Goal: Information Seeking & Learning: Find specific fact

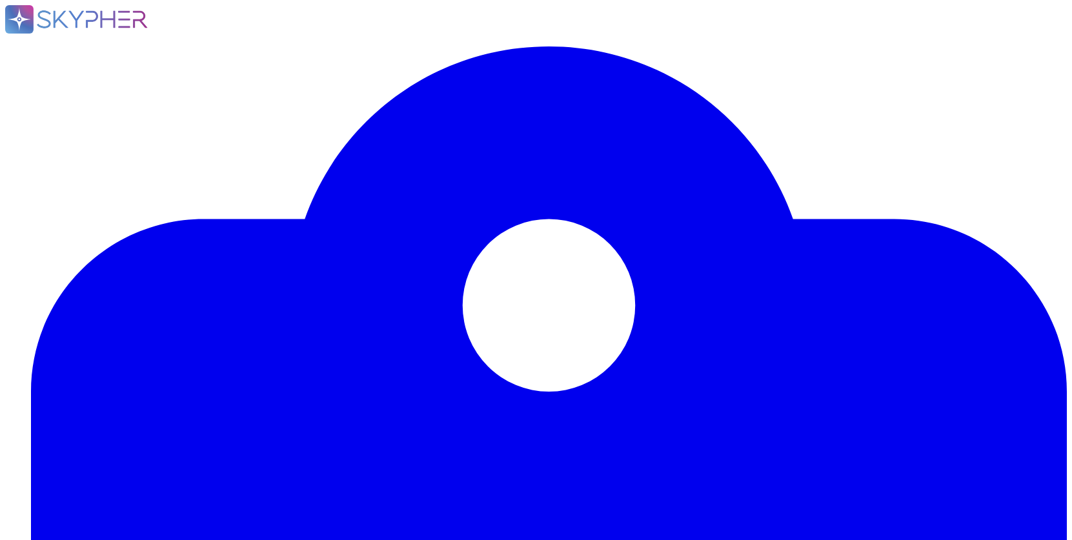
scroll to position [647, 0]
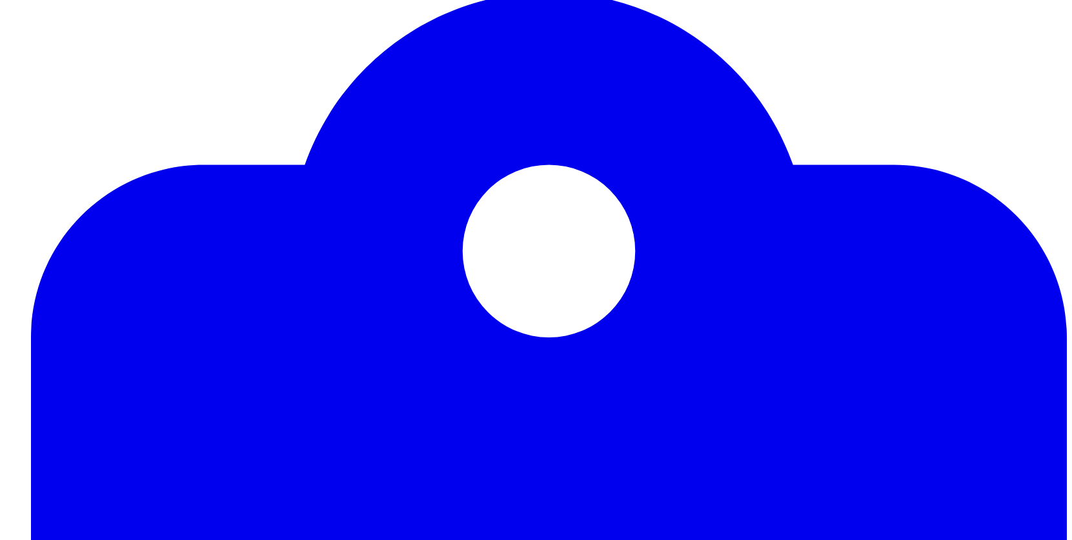
scroll to position [8, 0]
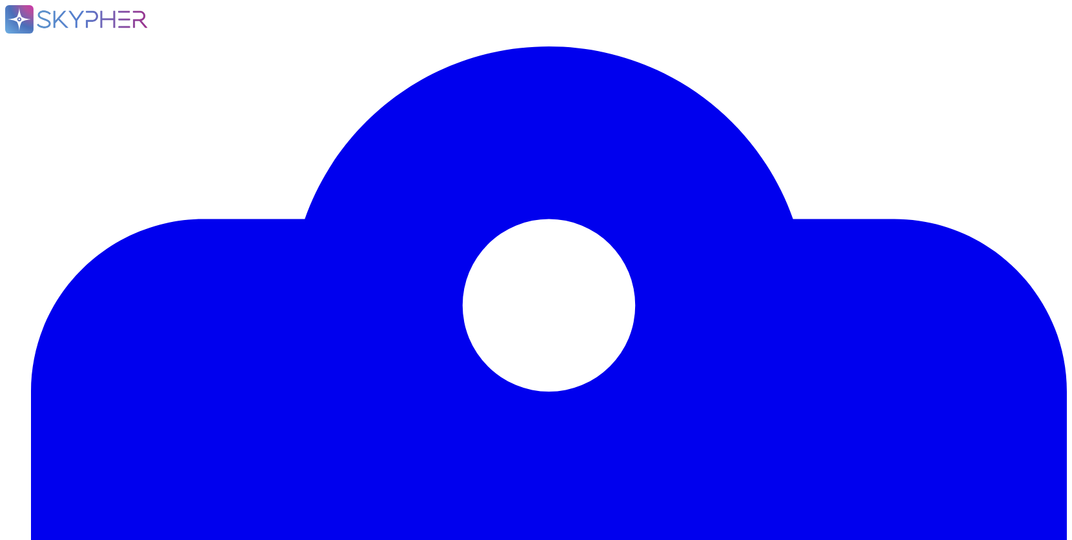
type input "[PERSON_NAME]"
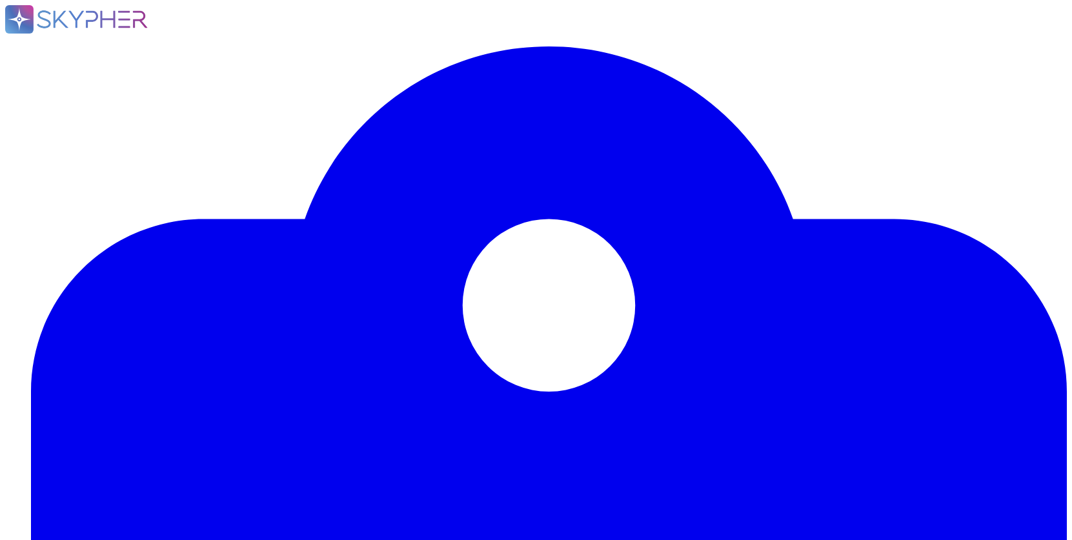
type input "a"
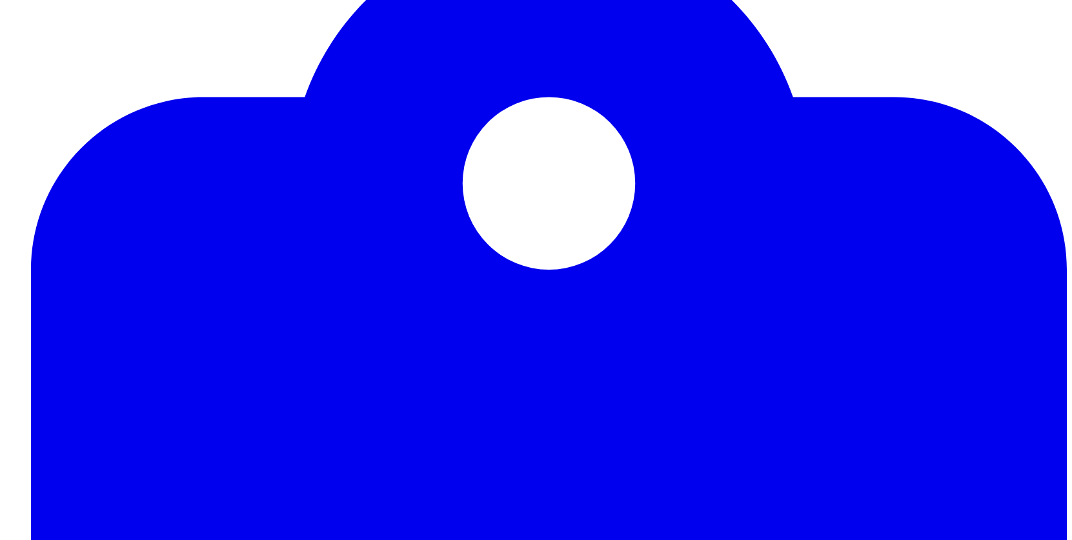
scroll to position [123, 0]
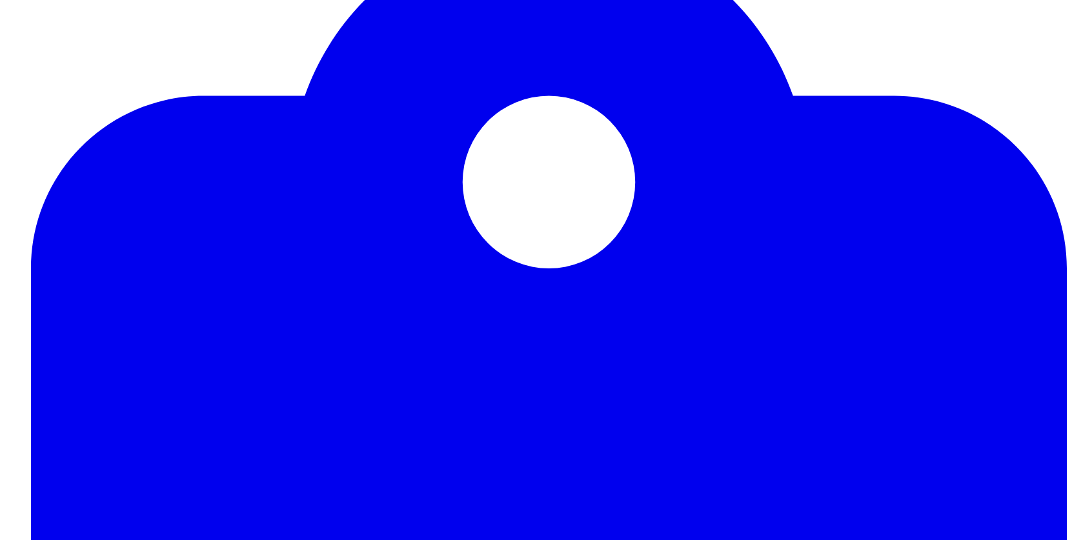
type input "azure"
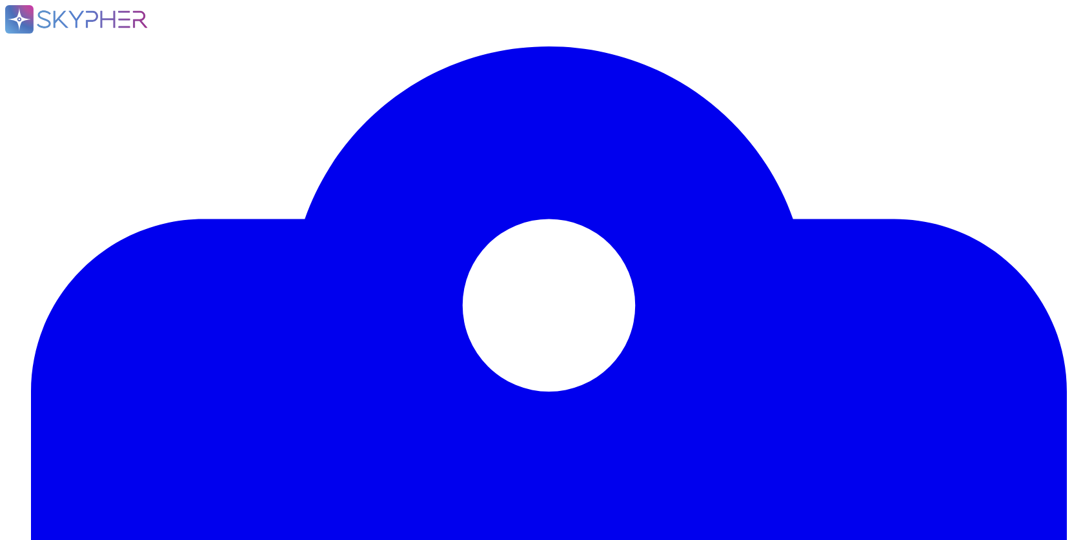
drag, startPoint x: 236, startPoint y: 54, endPoint x: 161, endPoint y: 56, distance: 74.9
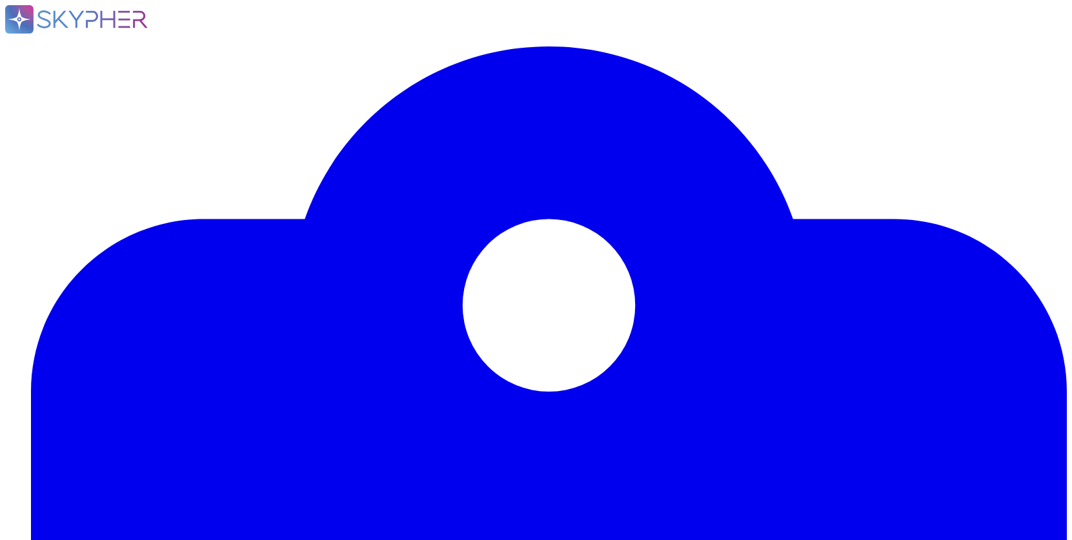
drag, startPoint x: 200, startPoint y: 57, endPoint x: 371, endPoint y: 59, distance: 171.1
drag, startPoint x: 380, startPoint y: 249, endPoint x: 571, endPoint y: 262, distance: 191.5
